Goal: Task Accomplishment & Management: Complete application form

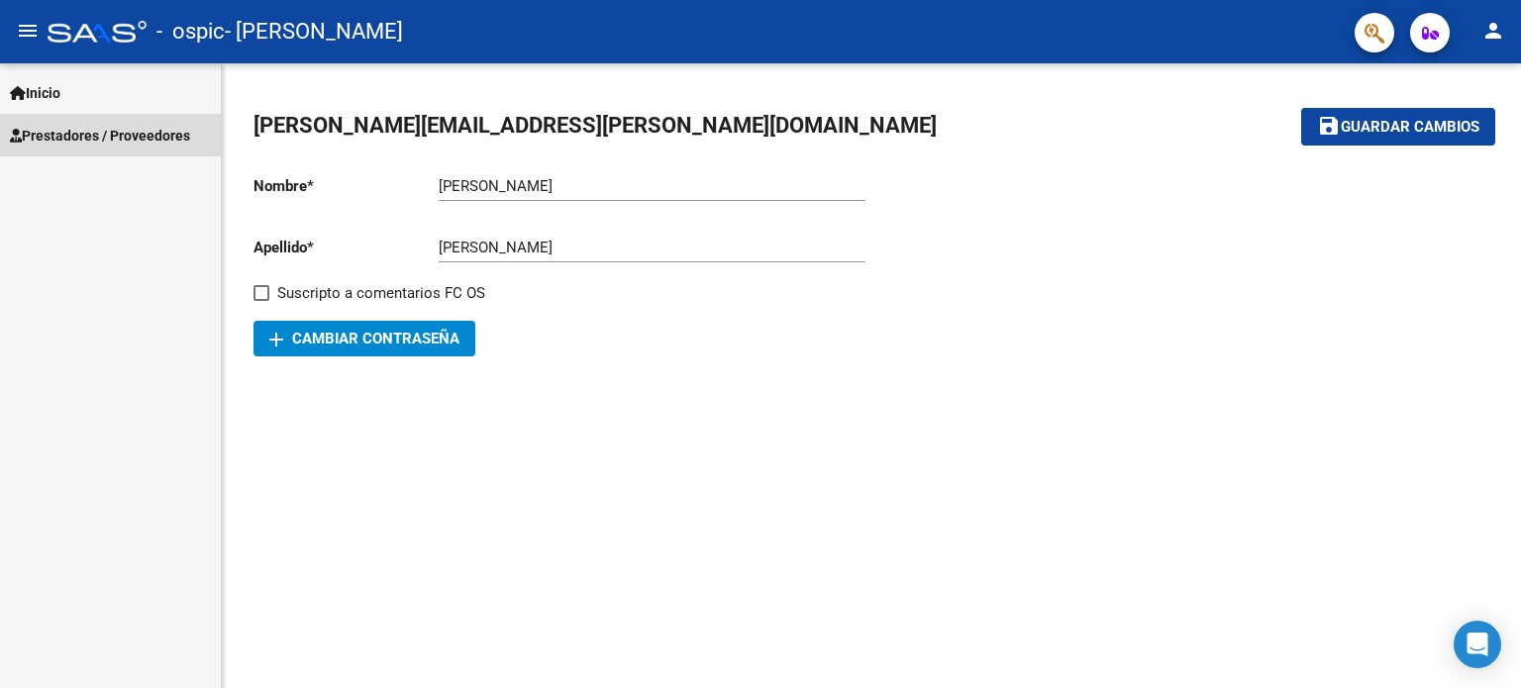
click at [107, 138] on span "Prestadores / Proveedores" at bounding box center [100, 136] width 180 height 22
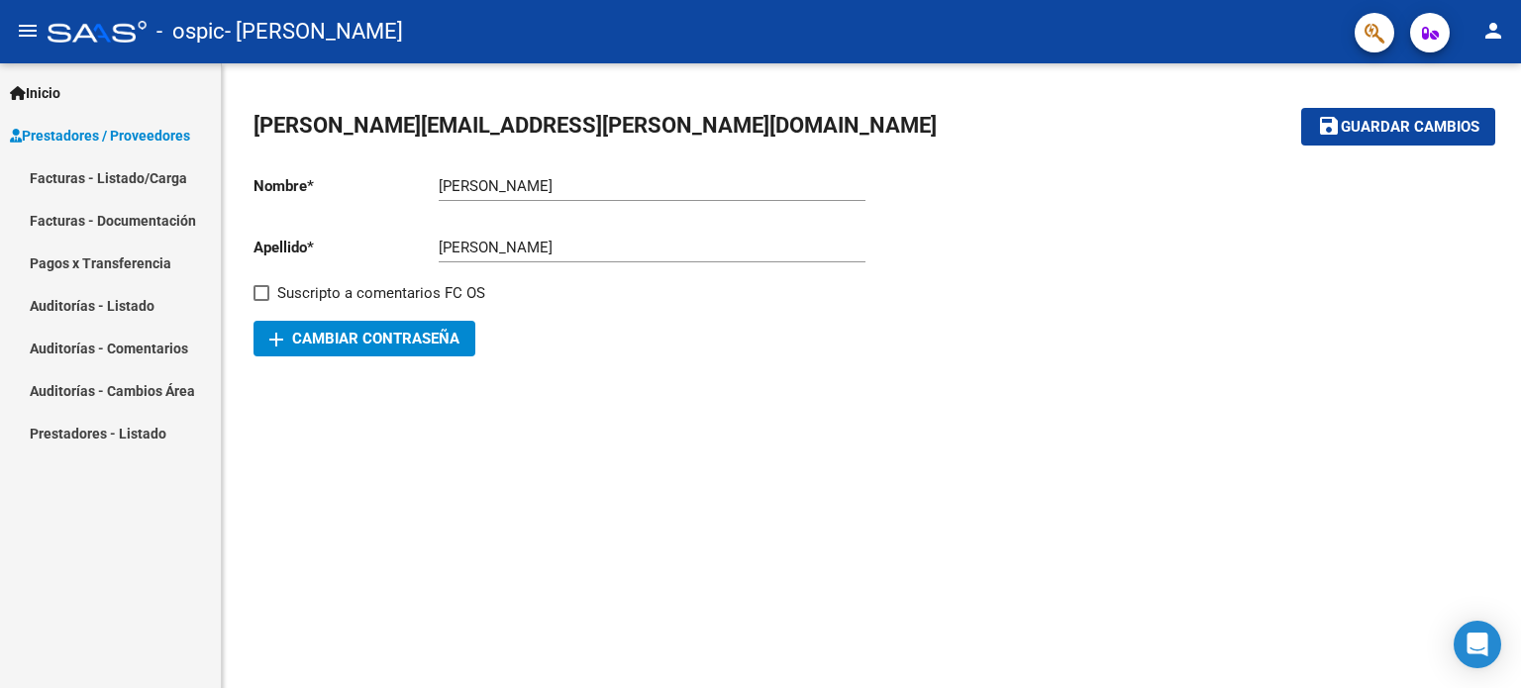
click at [126, 172] on link "Facturas - Listado/Carga" at bounding box center [110, 177] width 221 height 43
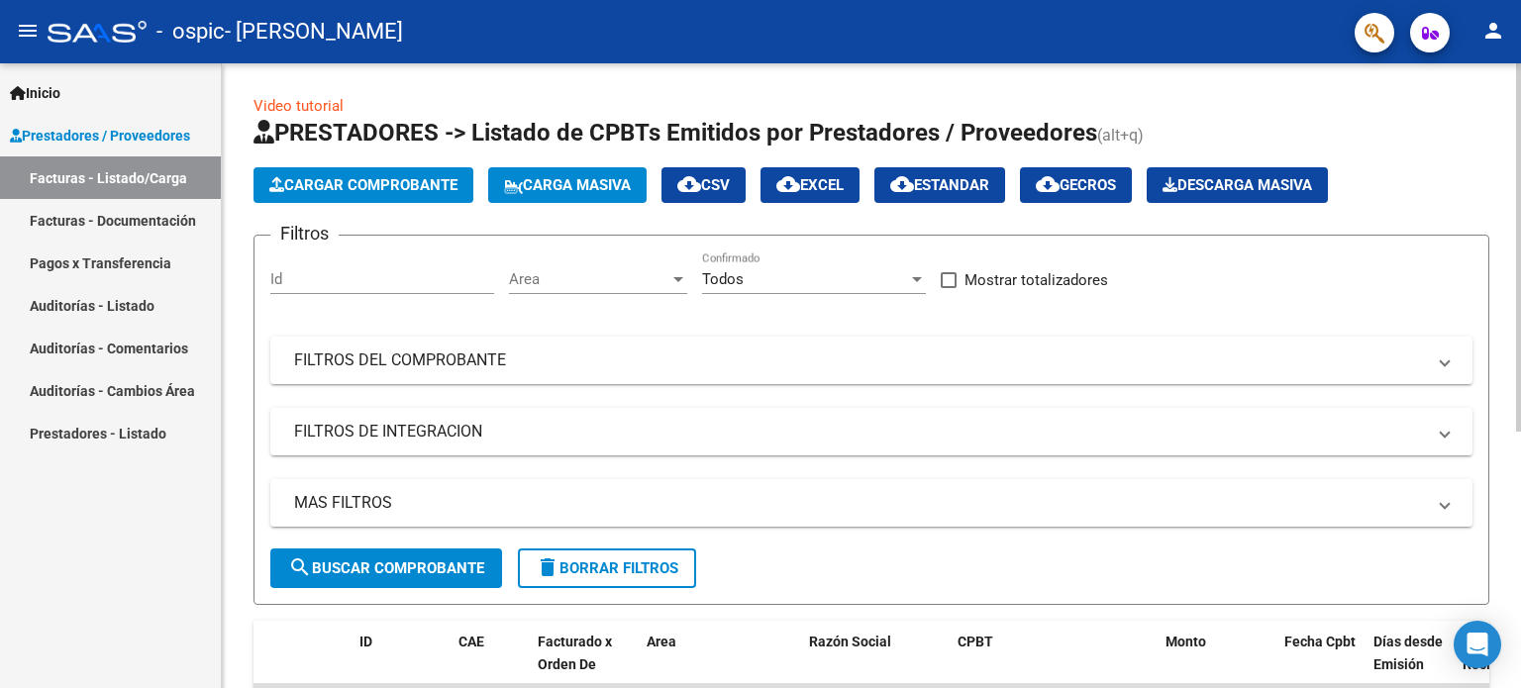
click at [372, 189] on span "Cargar Comprobante" at bounding box center [363, 185] width 188 height 18
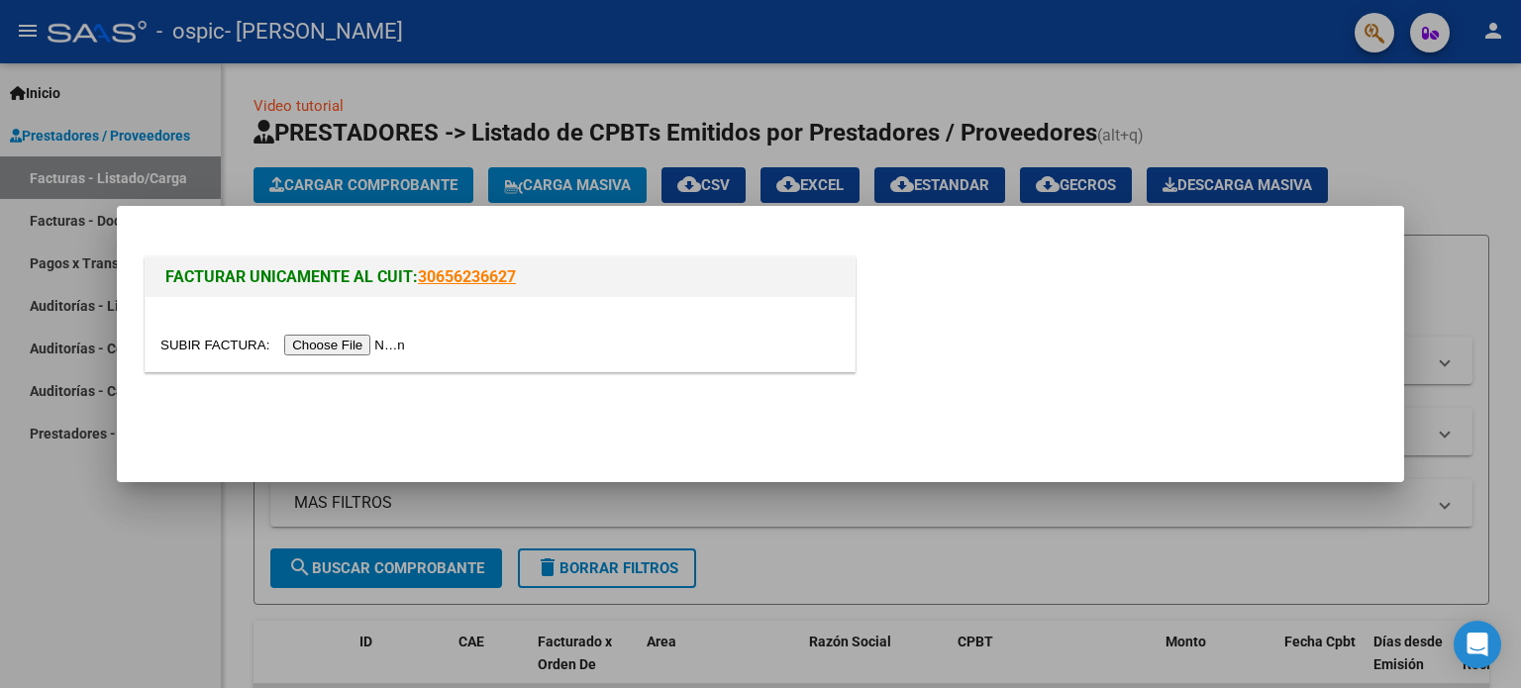
click at [384, 339] on input "file" at bounding box center [285, 345] width 251 height 21
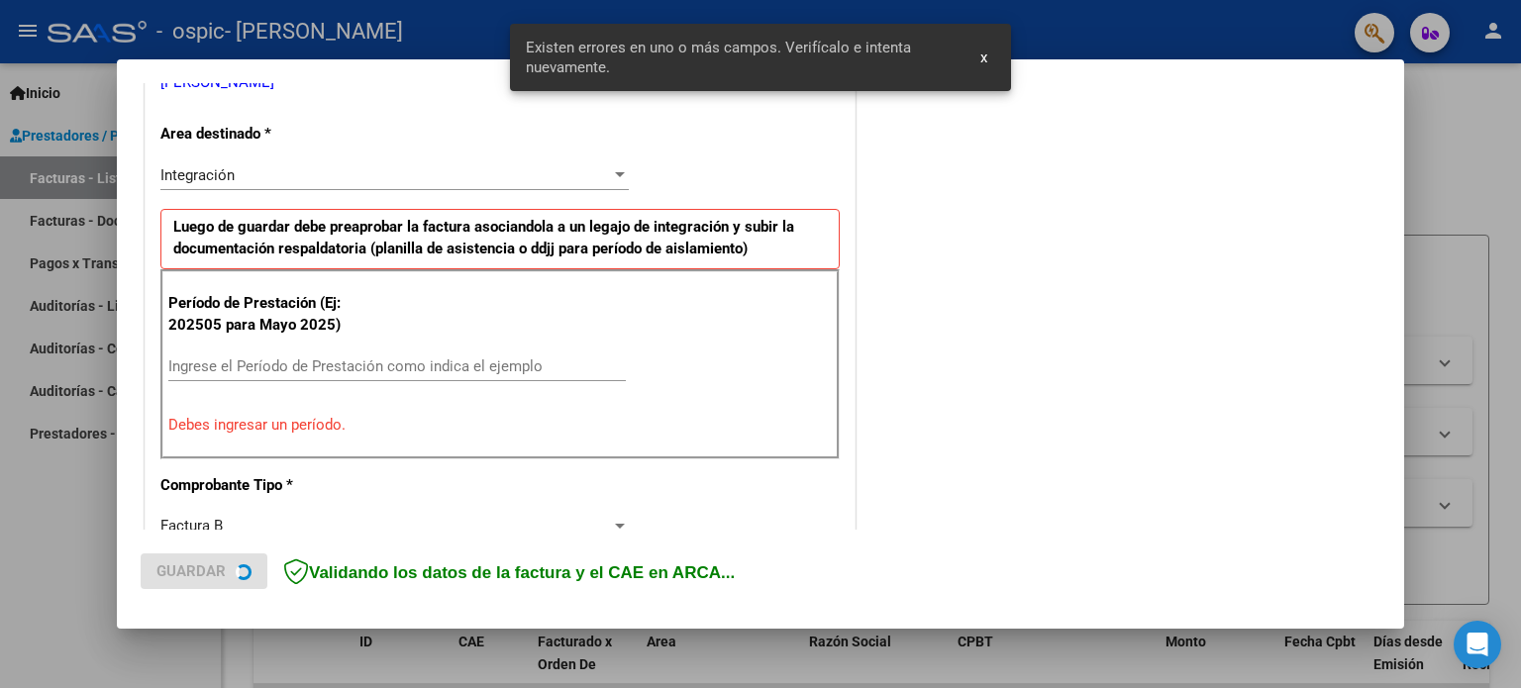
scroll to position [463, 0]
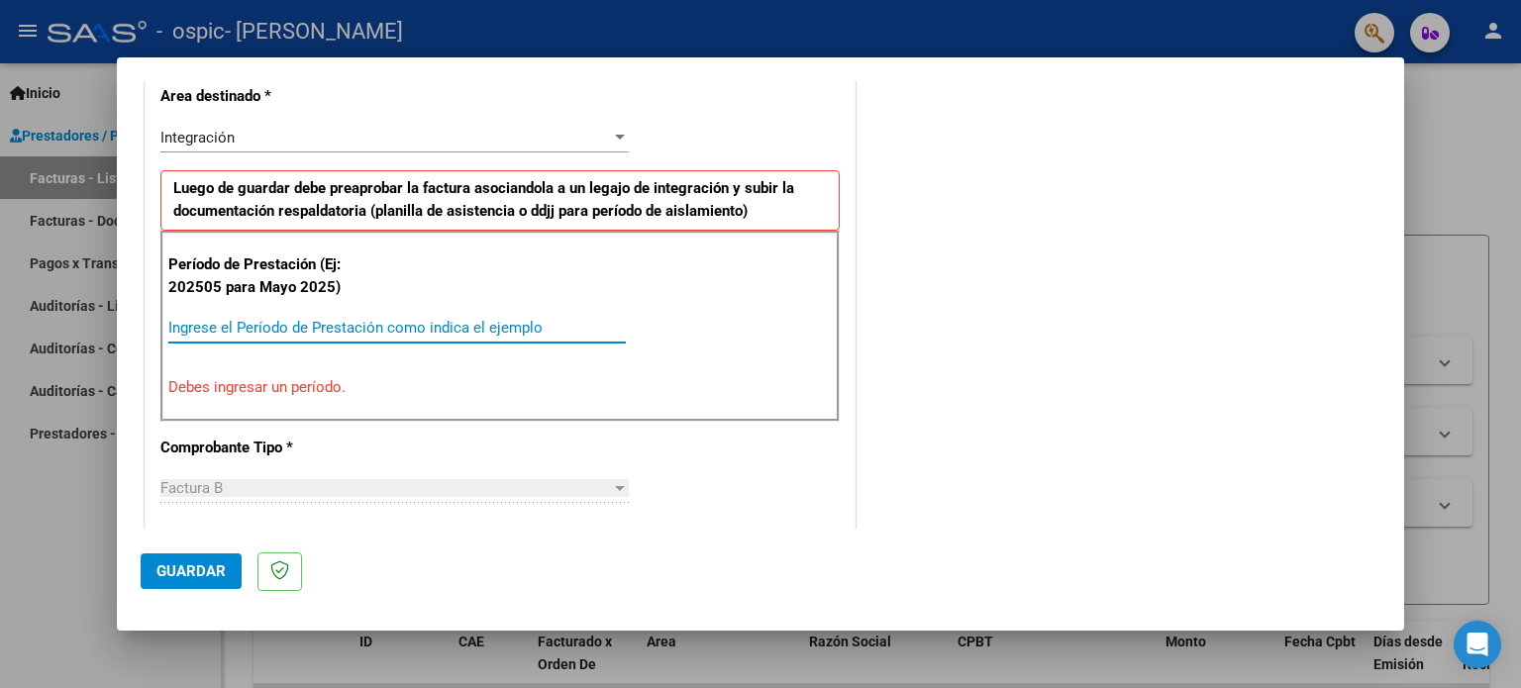
click at [269, 328] on input "Ingrese el Período de Prestación como indica el ejemplo" at bounding box center [396, 328] width 457 height 18
click at [614, 133] on div at bounding box center [620, 138] width 18 height 16
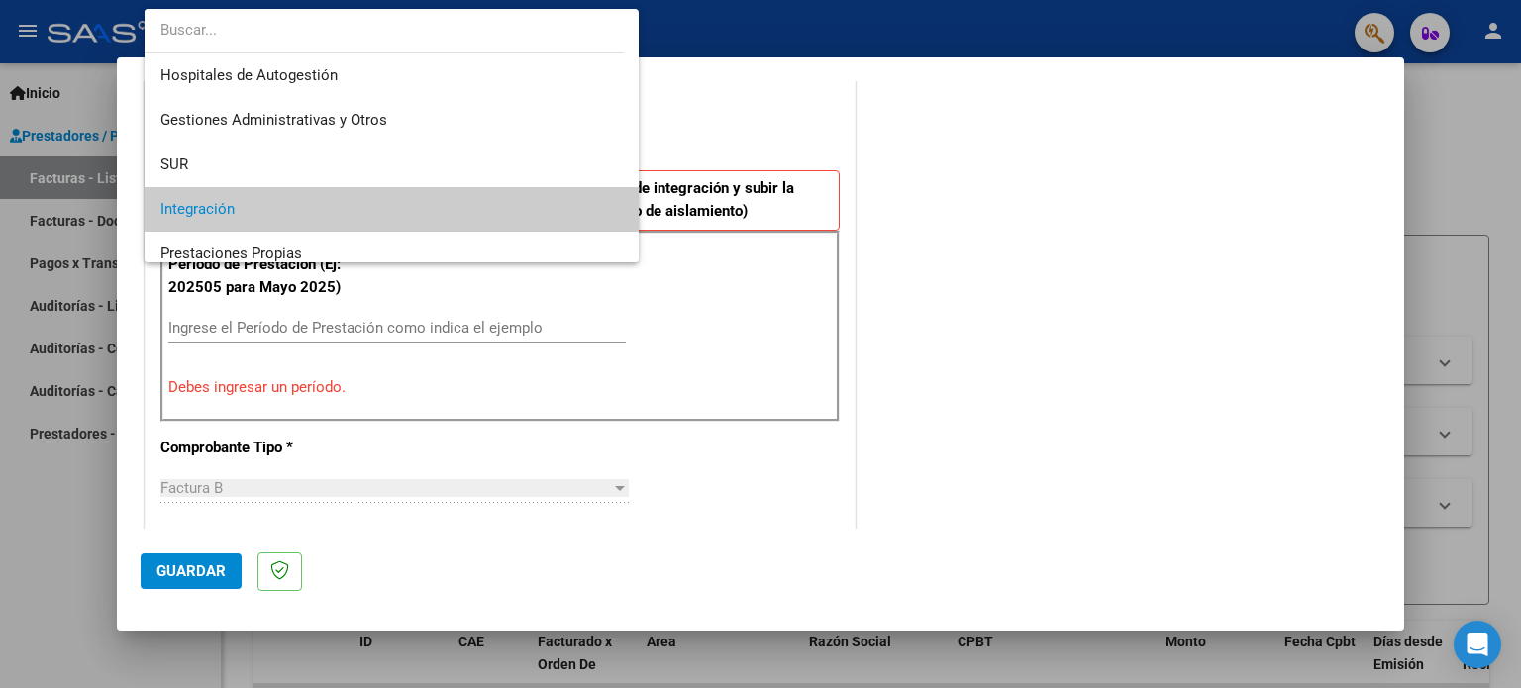
scroll to position [73, 0]
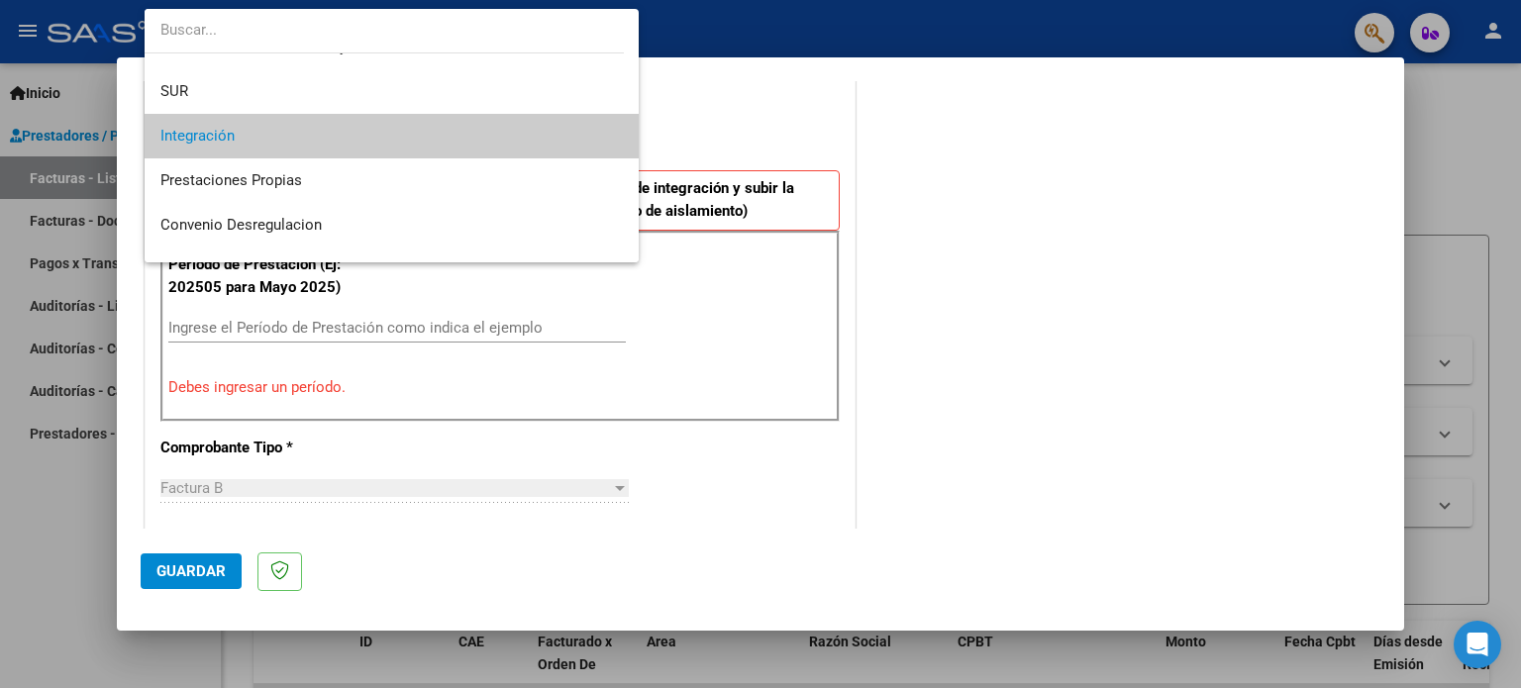
click at [278, 125] on span "Integración" at bounding box center [391, 136] width 463 height 45
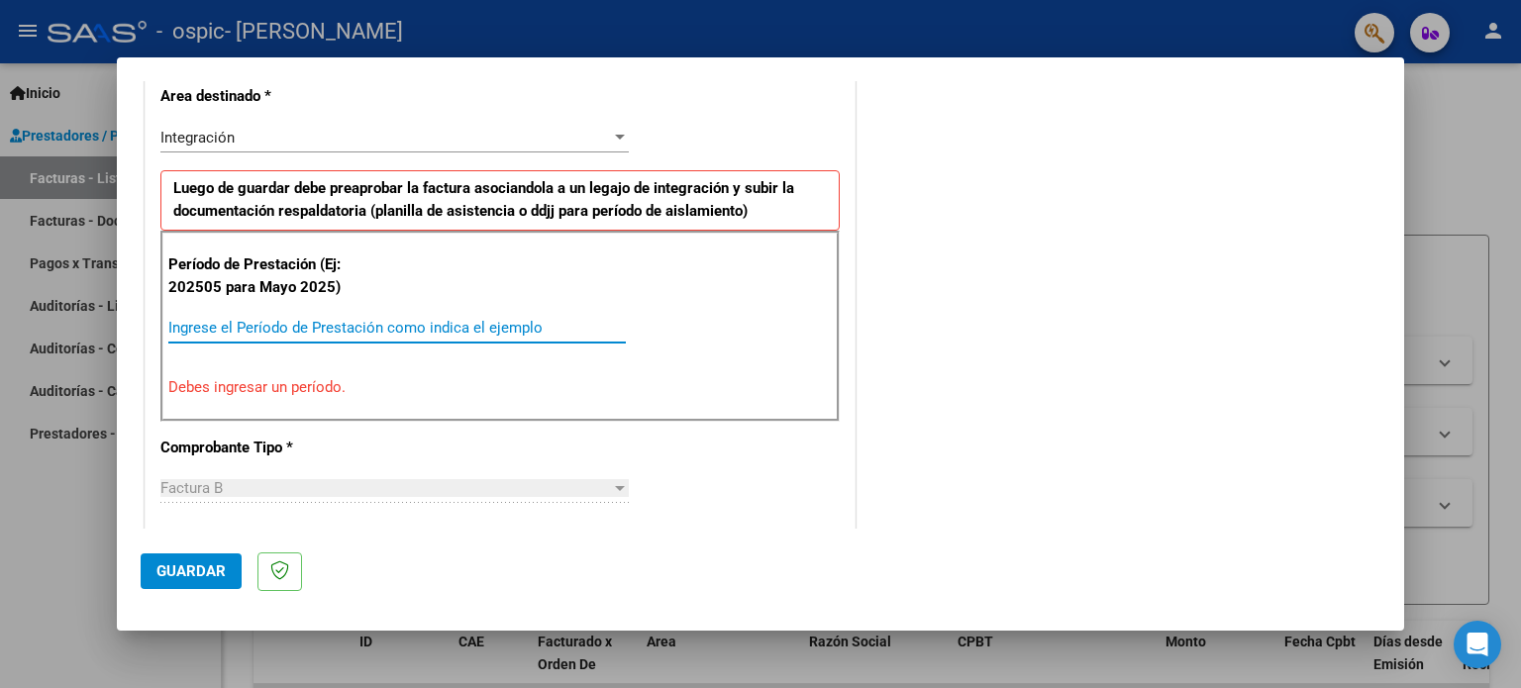
click at [246, 333] on input "Ingrese el Período de Prestación como indica el ejemplo" at bounding box center [396, 328] width 457 height 18
click at [240, 330] on input "Ingrese el Período de Prestación como indica el ejemplo" at bounding box center [396, 328] width 457 height 18
click at [374, 333] on input "Ingrese el Período de Prestación como indica el ejemplo" at bounding box center [396, 328] width 457 height 18
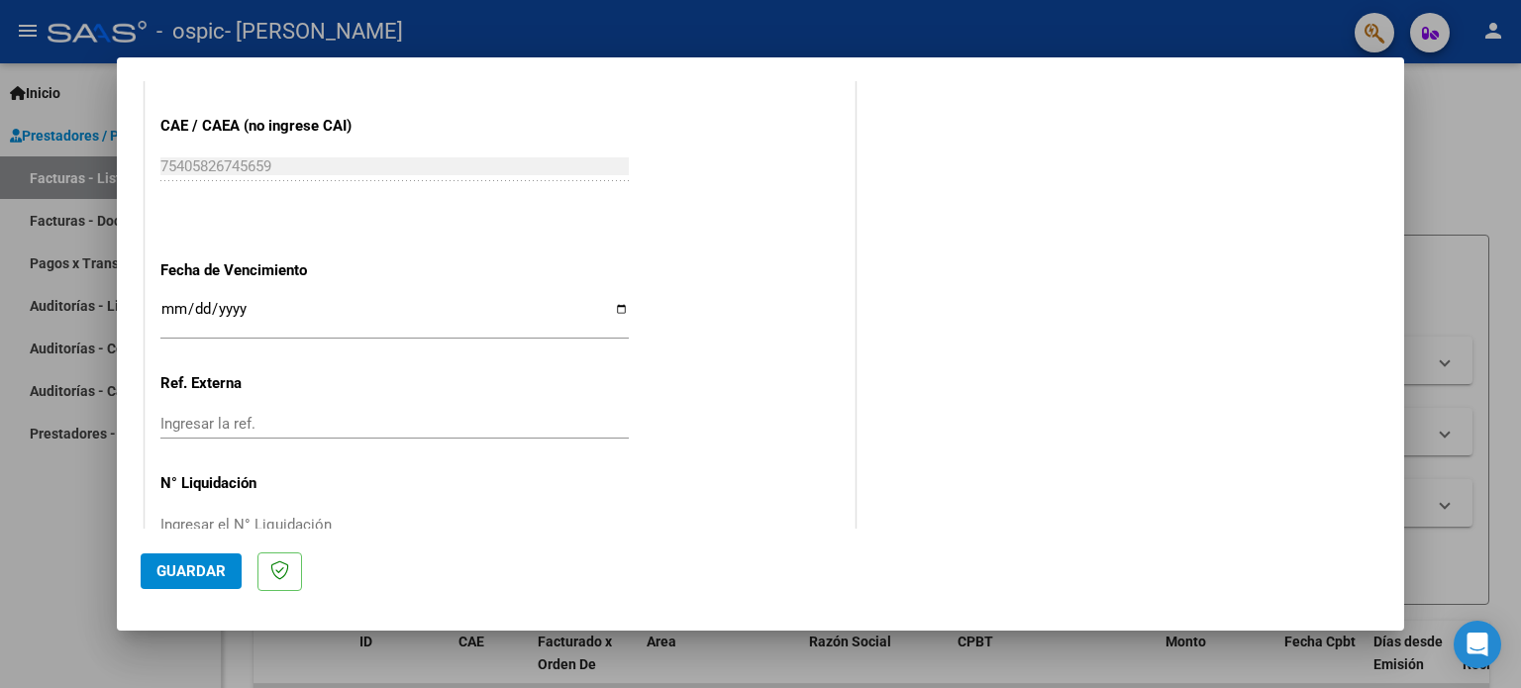
scroll to position [1292, 0]
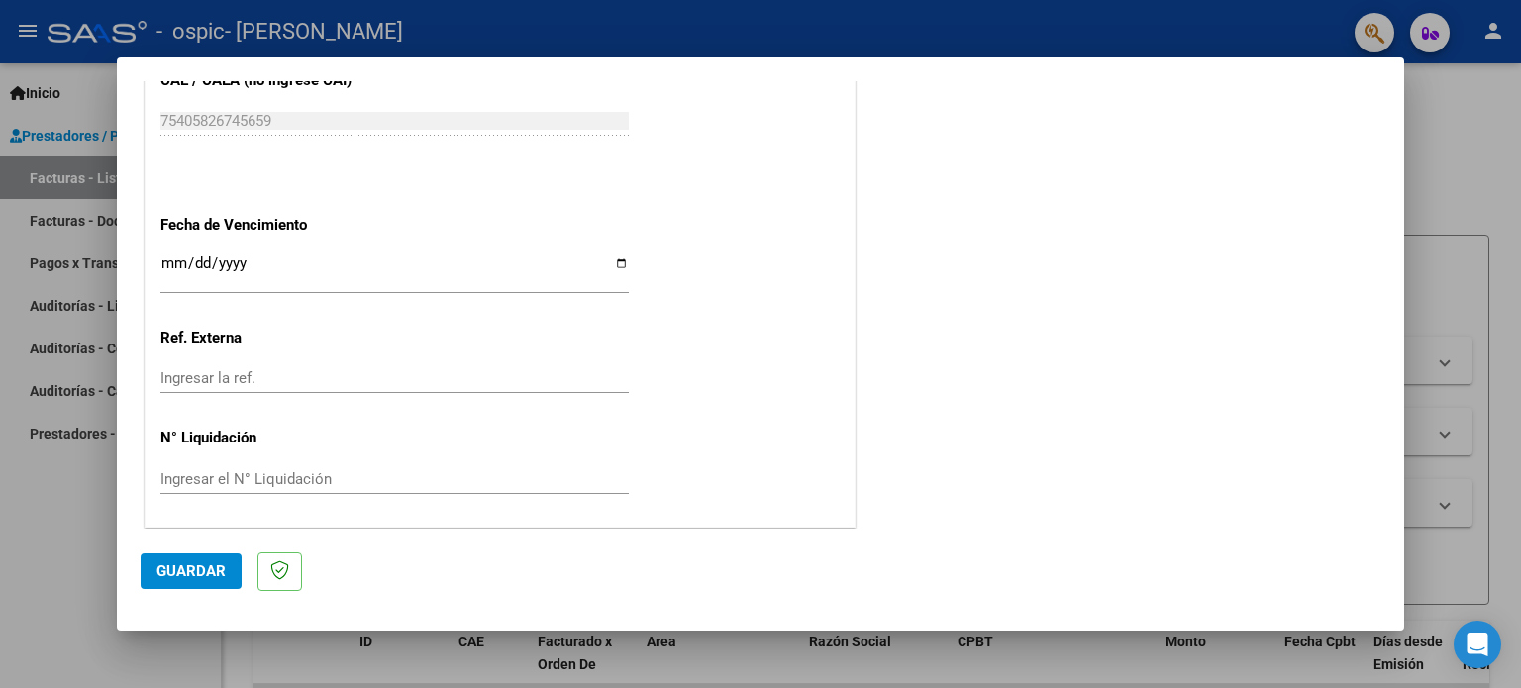
type input "202509"
click at [204, 573] on span "Guardar" at bounding box center [190, 571] width 69 height 18
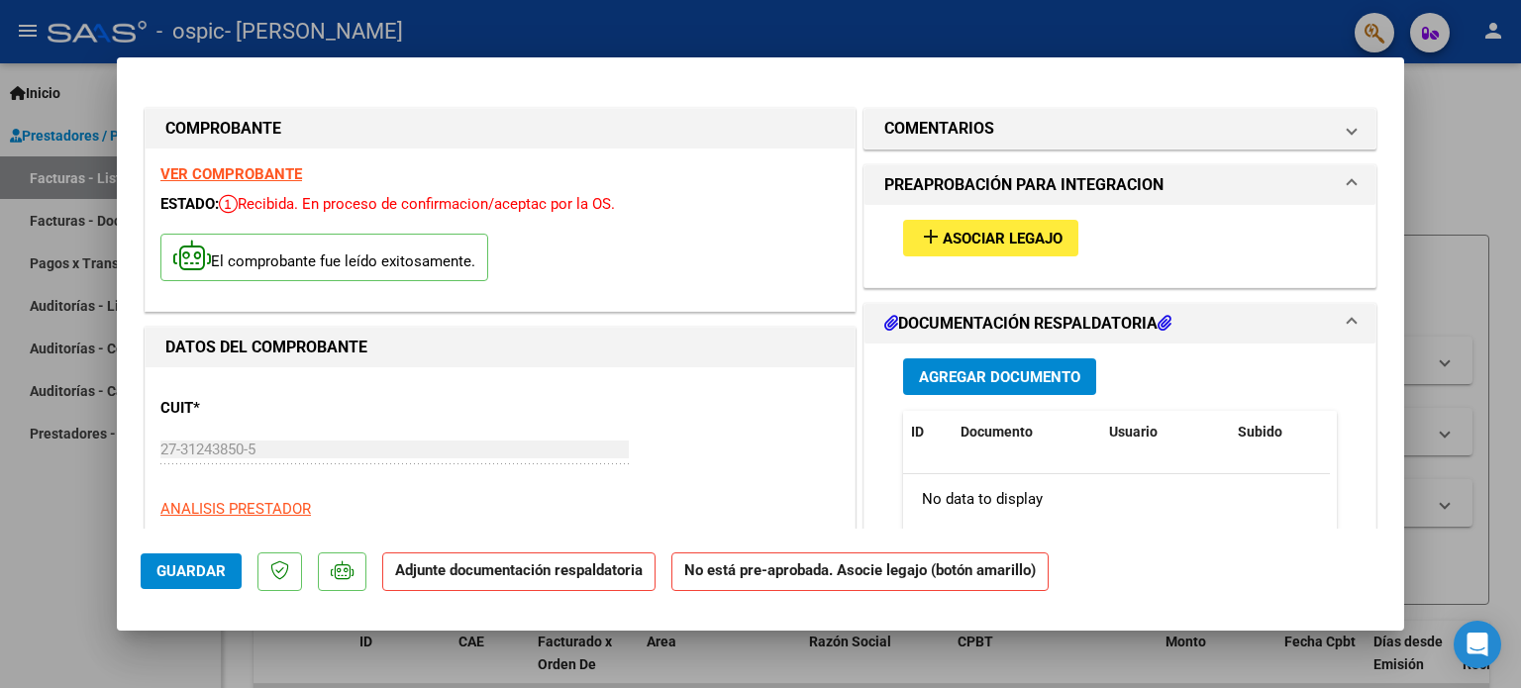
scroll to position [0, 0]
click at [1015, 372] on span "Agregar Documento" at bounding box center [999, 377] width 161 height 18
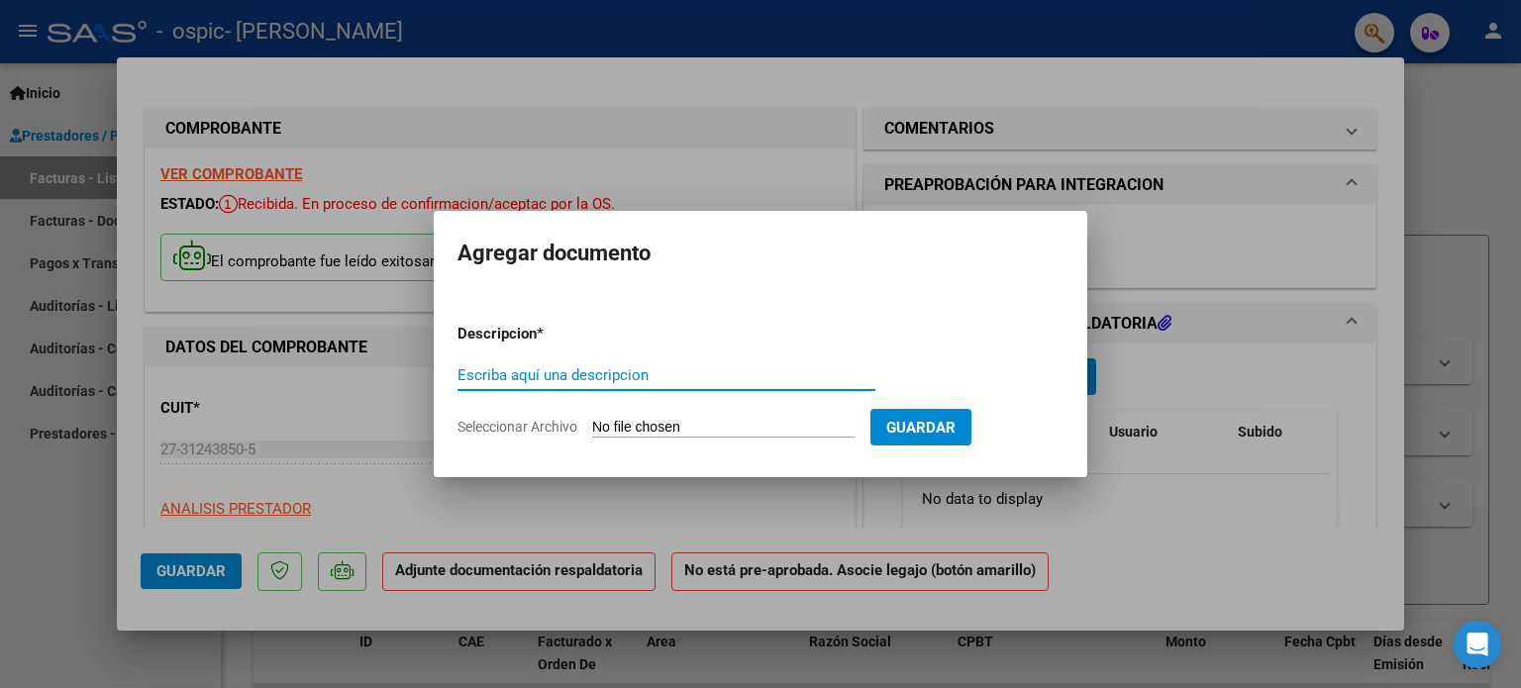
click at [579, 380] on input "Escriba aquí una descripcion" at bounding box center [666, 375] width 418 height 18
click at [658, 423] on input "Seleccionar Archivo" at bounding box center [723, 428] width 262 height 19
type input "C:\fakepath\ASIST [DATE] [PERSON_NAME].pdf"
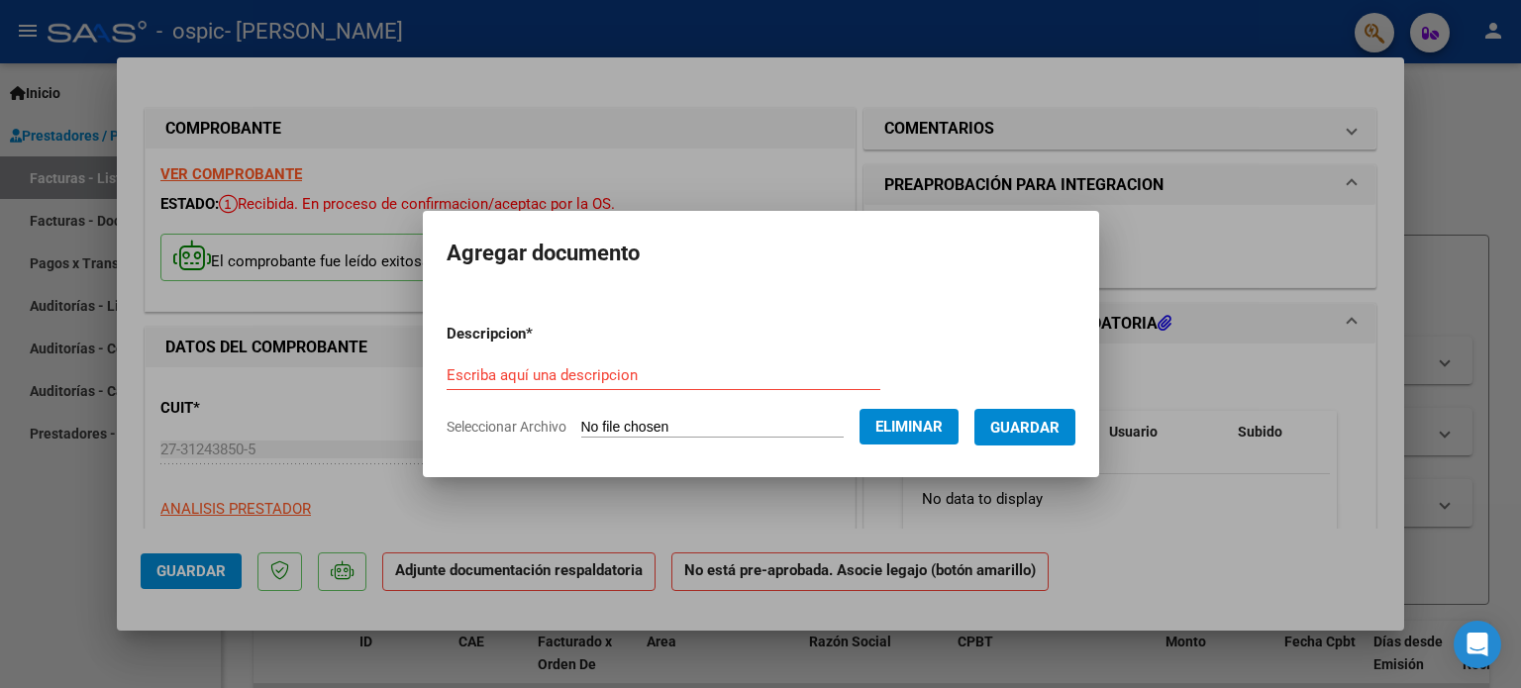
click at [539, 379] on input "Escriba aquí una descripcion" at bounding box center [664, 375] width 434 height 18
type input "ASISTENCIA [DATE] [PERSON_NAME]"
click at [1050, 427] on span "Guardar" at bounding box center [1024, 428] width 69 height 18
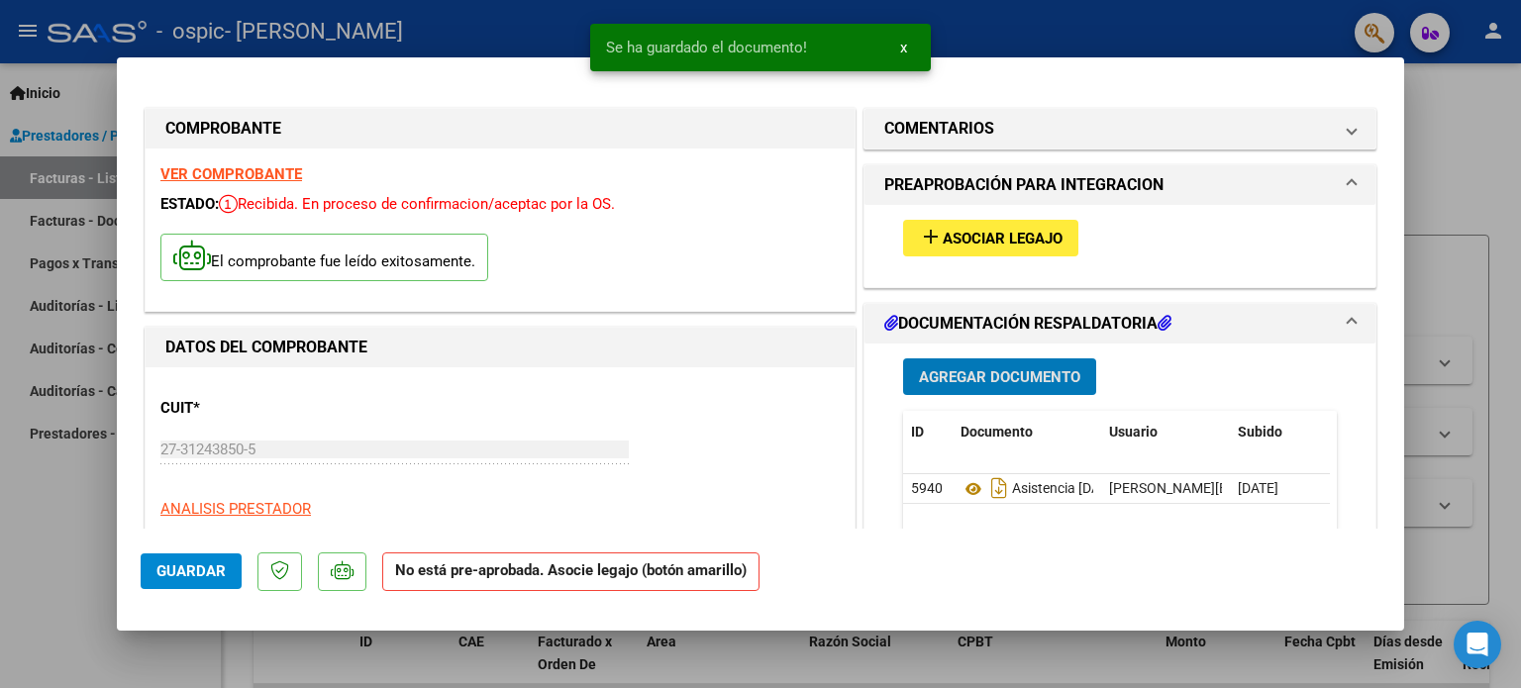
click at [1031, 230] on span "Asociar Legajo" at bounding box center [1003, 239] width 120 height 18
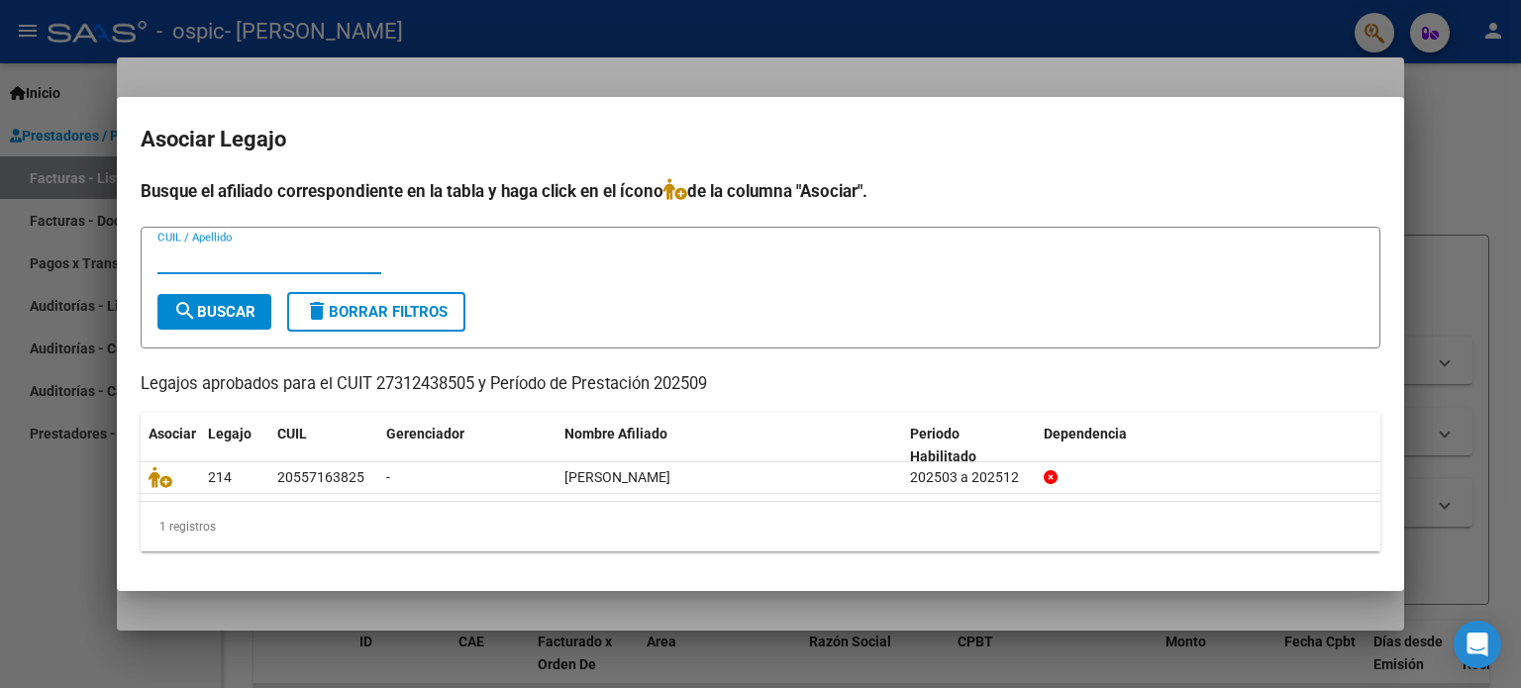
click at [295, 264] on input "CUIL / Apellido" at bounding box center [269, 259] width 224 height 18
type input "5"
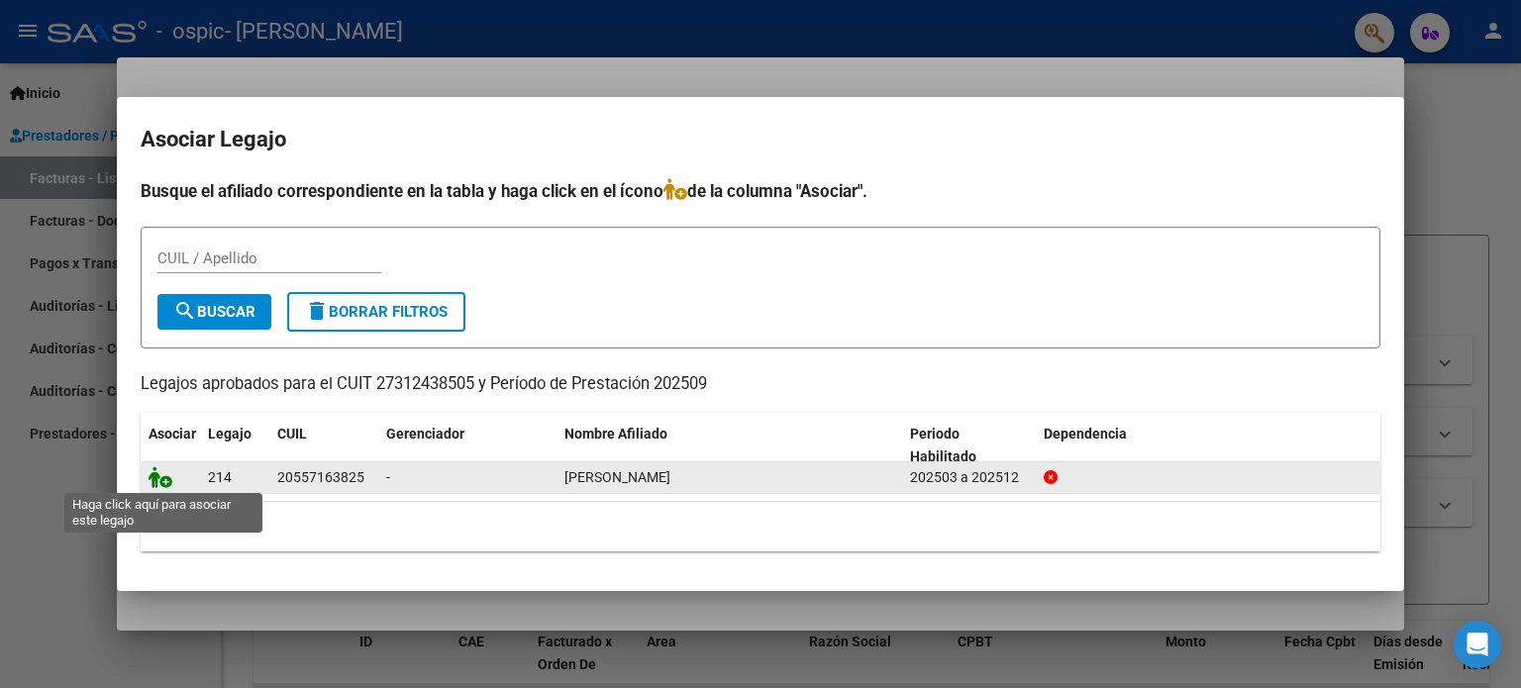
click at [164, 473] on icon at bounding box center [161, 477] width 24 height 22
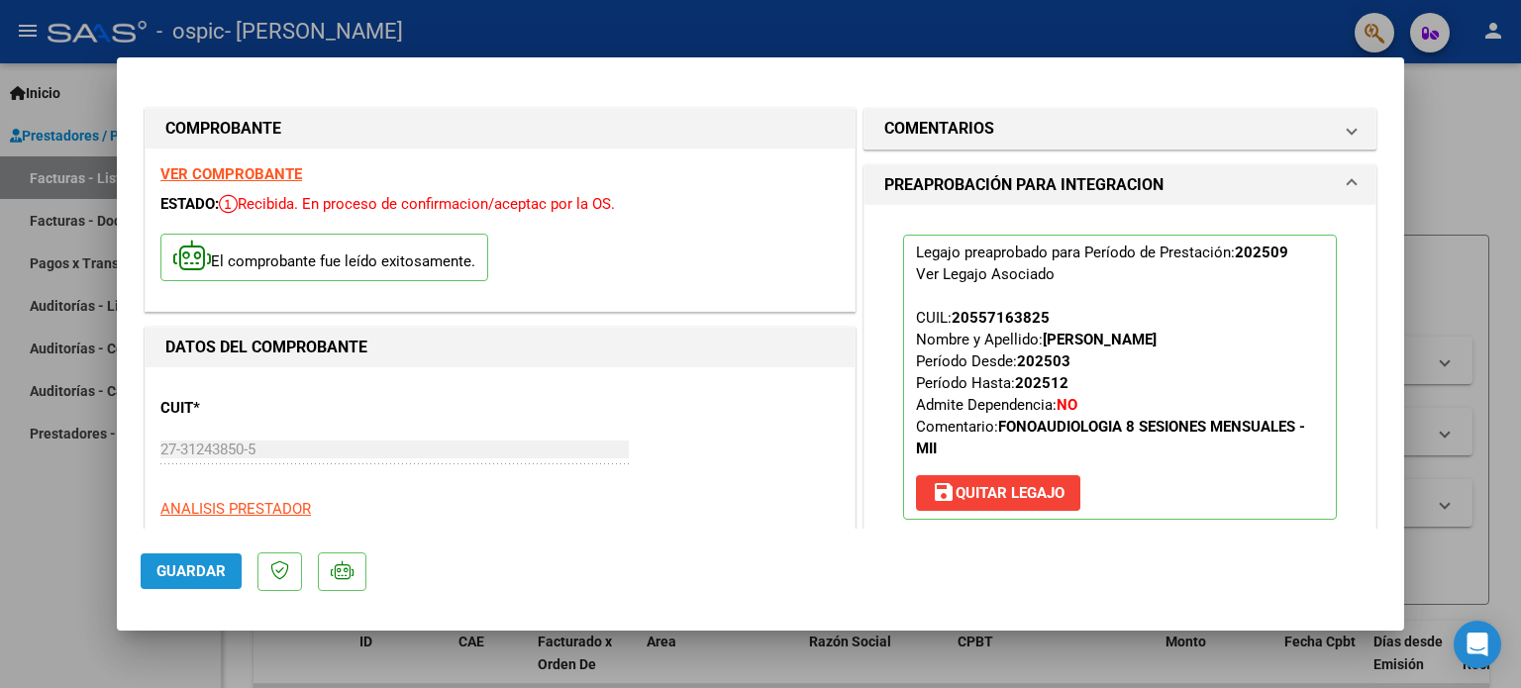
click at [197, 565] on span "Guardar" at bounding box center [190, 571] width 69 height 18
click at [199, 563] on span "Guardar" at bounding box center [190, 571] width 69 height 18
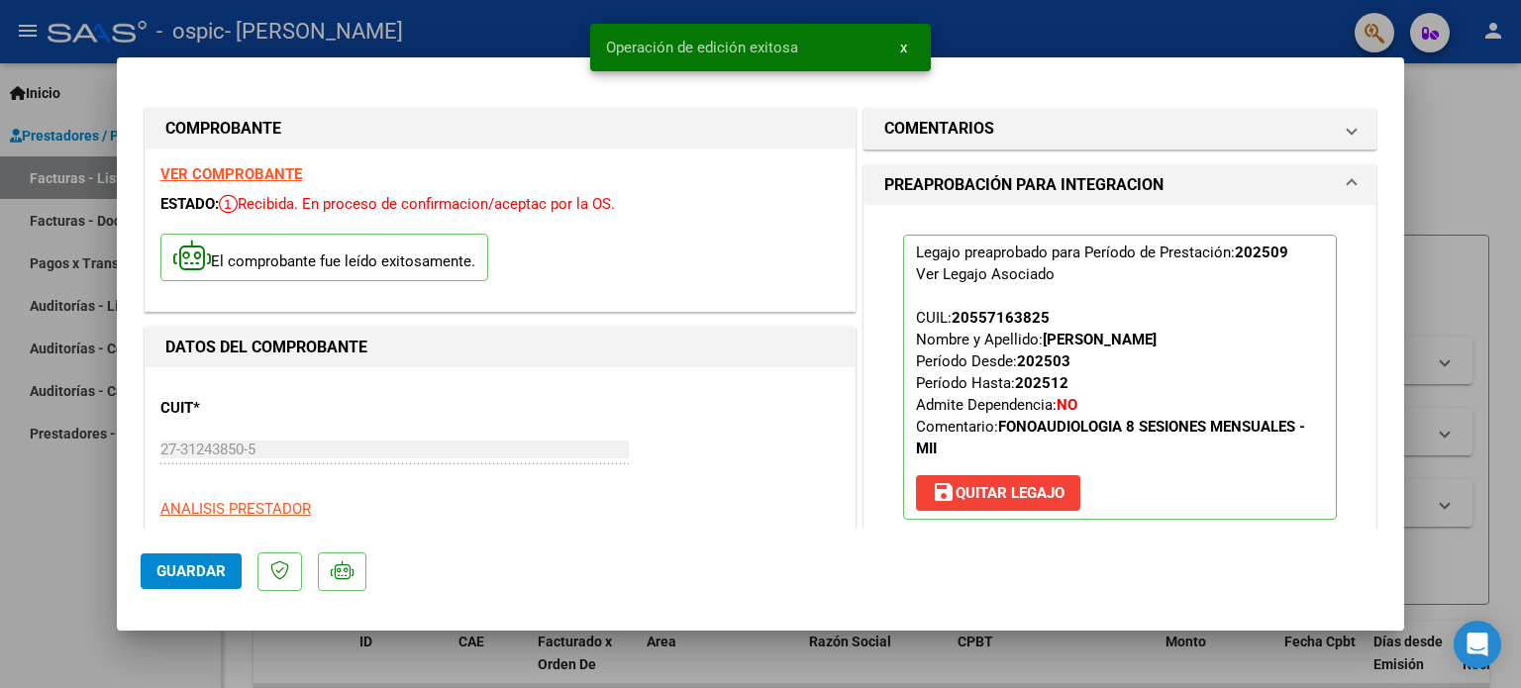
click at [1433, 127] on div at bounding box center [760, 344] width 1521 height 688
